Goal: Task Accomplishment & Management: Manage account settings

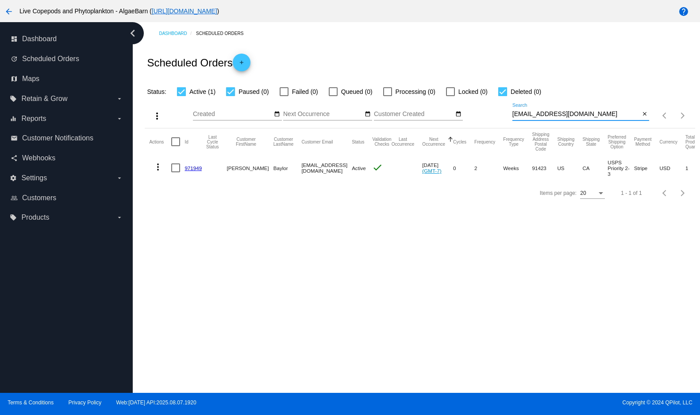
drag, startPoint x: 603, startPoint y: 127, endPoint x: 502, endPoint y: 130, distance: 100.5
click at [502, 128] on div "more_vert Aug Jan Feb Mar [DATE]" at bounding box center [420, 112] width 550 height 31
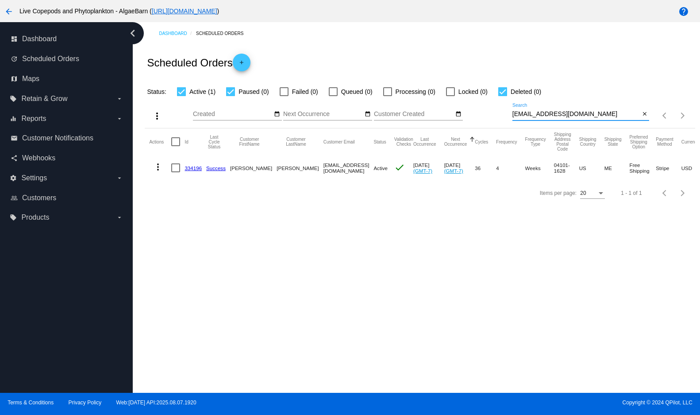
click at [161, 172] on mat-icon "more_vert" at bounding box center [158, 167] width 11 height 11
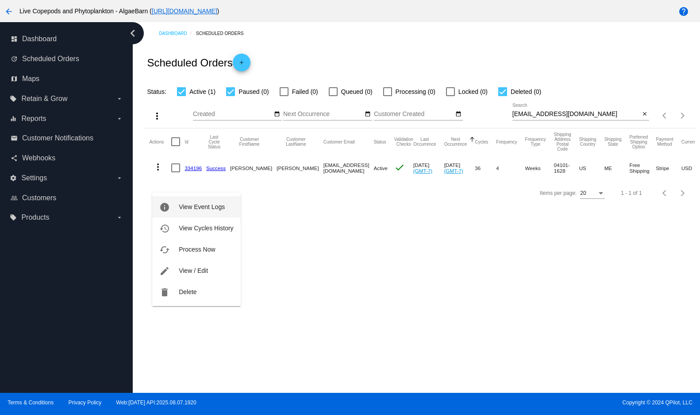
click at [179, 209] on span "View Event Logs" at bounding box center [202, 206] width 46 height 7
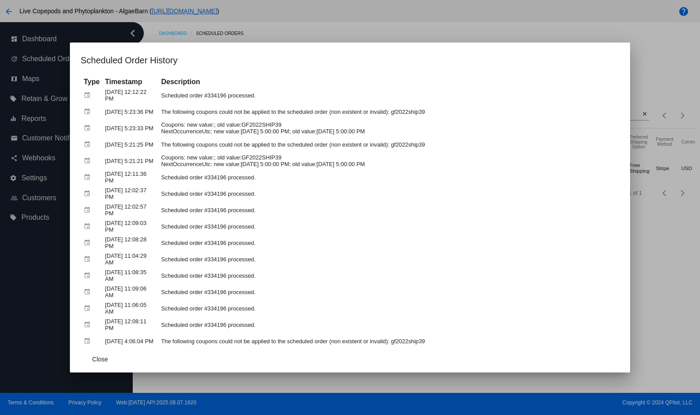
click at [480, 69] on app-scheduled-order-history-dialog "Scheduled Order History Type Timestamp Description event [DATE] 12:12:22 PM Sch…" at bounding box center [350, 212] width 539 height 319
click at [98, 359] on span "Close" at bounding box center [100, 358] width 16 height 7
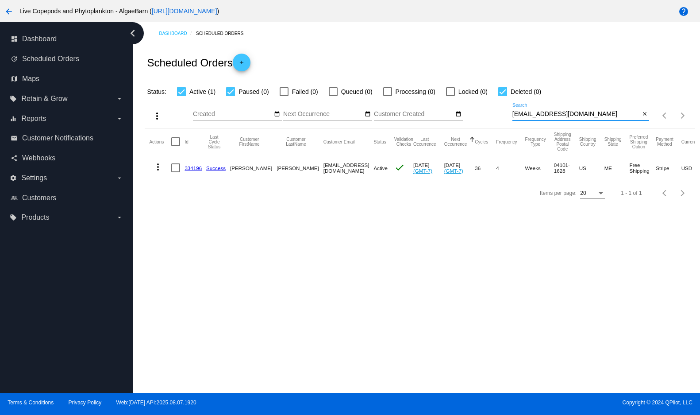
drag, startPoint x: 589, startPoint y: 126, endPoint x: 510, endPoint y: 129, distance: 79.3
click at [510, 128] on div "more_vert Aug Jan Feb Mar [DATE]" at bounding box center [420, 112] width 550 height 31
paste input "[PERSON_NAME][EMAIL_ADDRESS][DOMAIN_NAME]"
type input "[PERSON_NAME][EMAIL_ADDRESS][DOMAIN_NAME]"
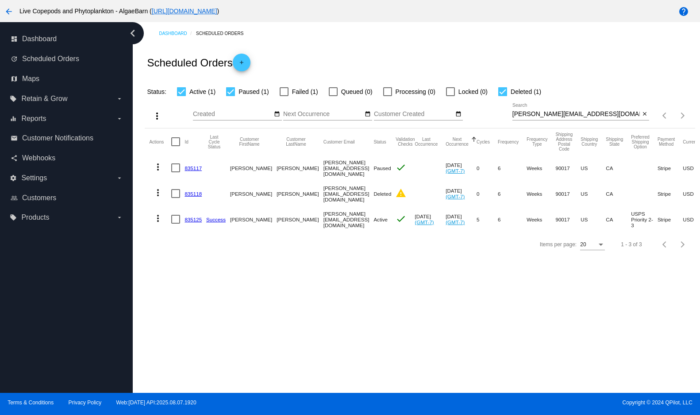
click at [198, 222] on link "835125" at bounding box center [193, 219] width 17 height 6
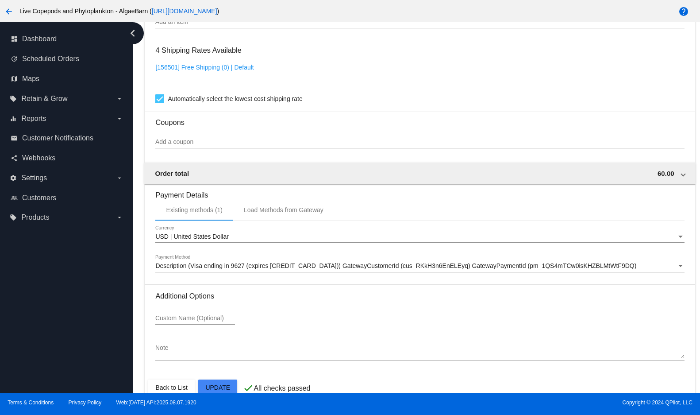
scroll to position [576, 0]
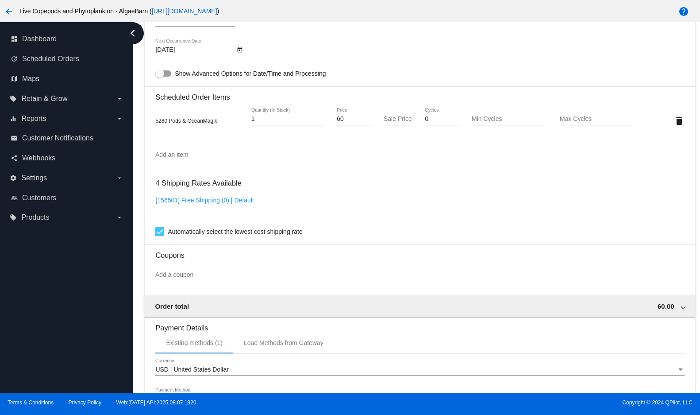
click at [212, 204] on link "[156501] Free Shipping (0) | Default" at bounding box center [204, 200] width 98 height 7
checkbox input "false"
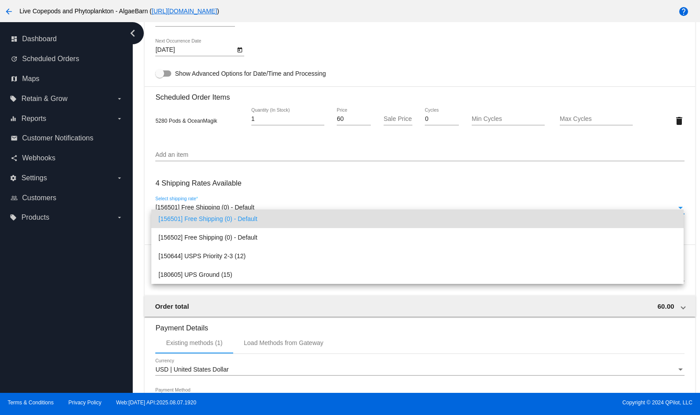
click at [204, 217] on span "[156501] Free Shipping (0) - Default" at bounding box center [417, 218] width 518 height 19
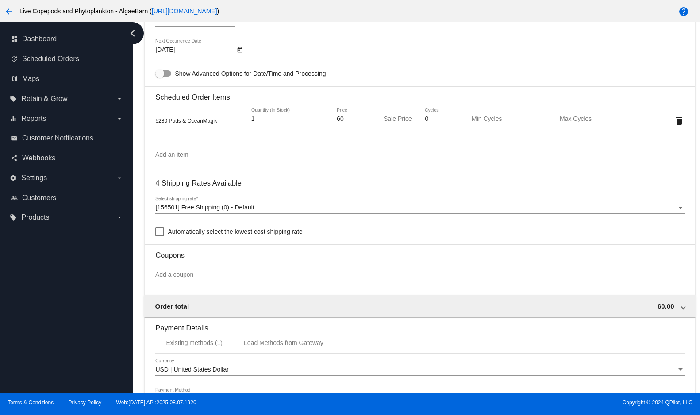
click at [391, 123] on input "Sale Price" at bounding box center [398, 119] width 29 height 7
type input "60.00"
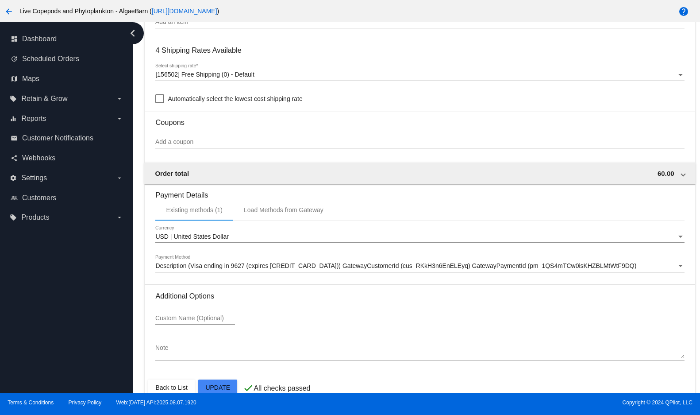
scroll to position [735, 0]
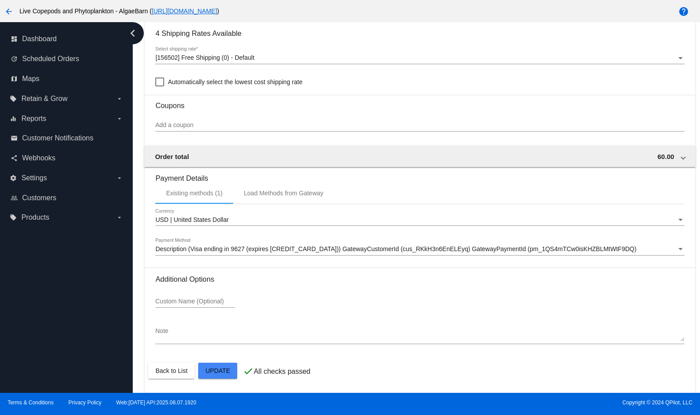
click at [43, 63] on span "Scheduled Orders" at bounding box center [50, 59] width 57 height 8
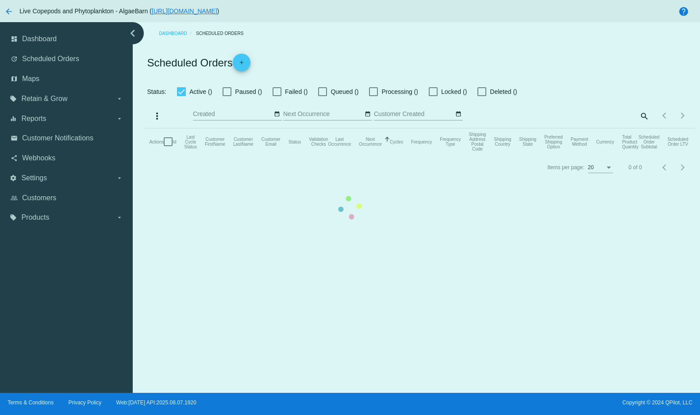
checkbox input "true"
